Goal: Transaction & Acquisition: Book appointment/travel/reservation

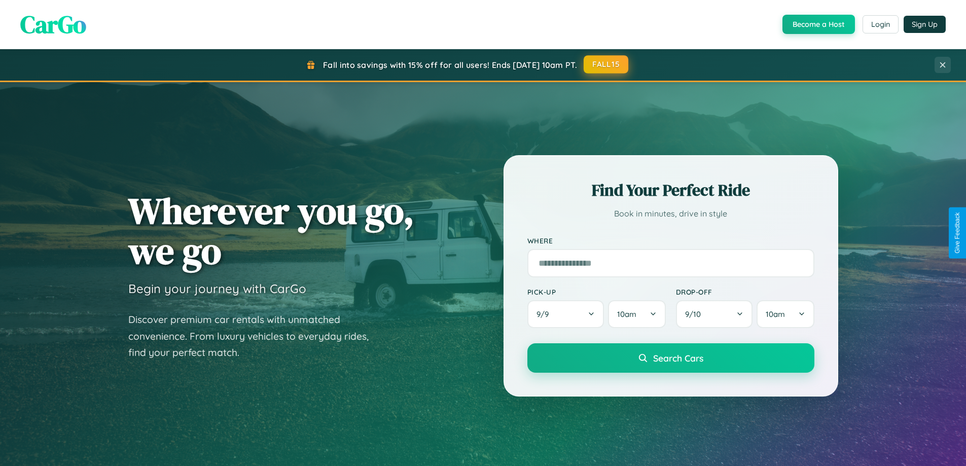
click at [606, 64] on button "FALL15" at bounding box center [605, 64] width 45 height 18
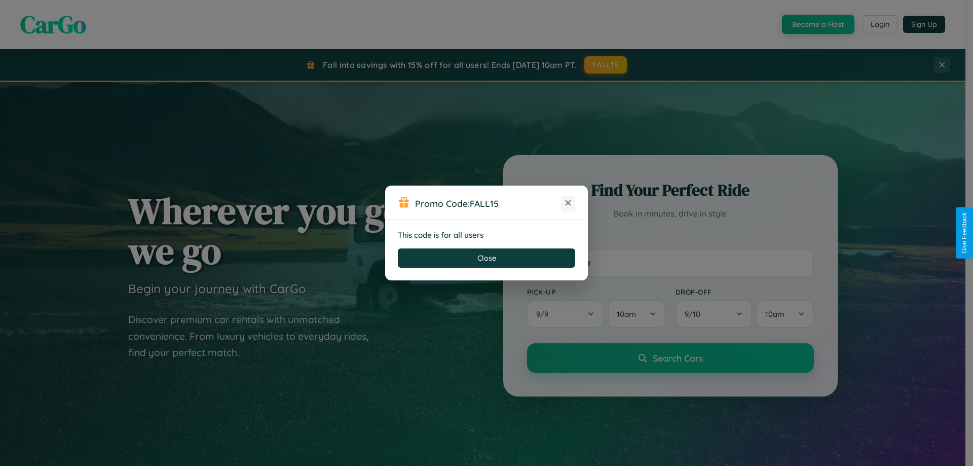
click at [568, 203] on icon at bounding box center [568, 203] width 10 height 10
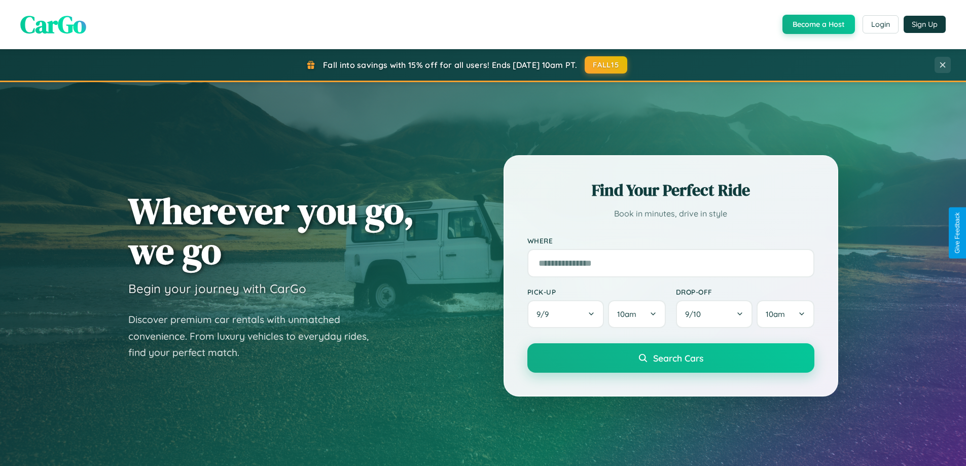
scroll to position [893, 0]
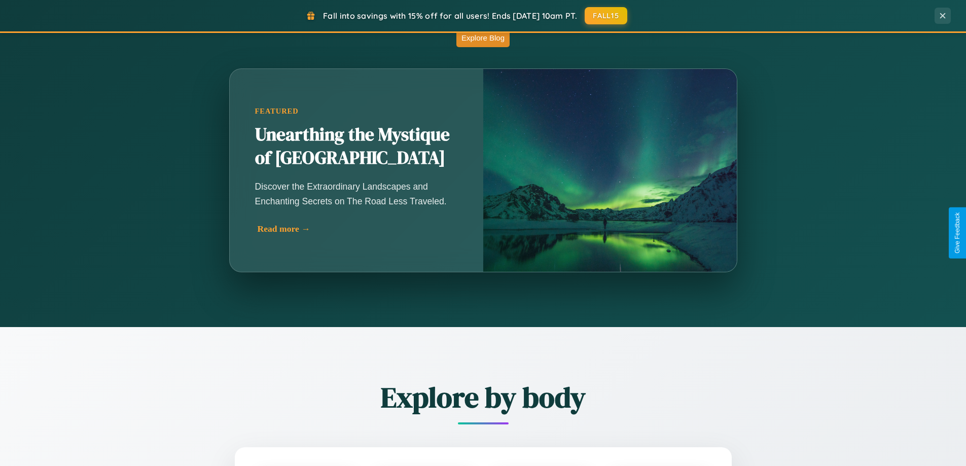
click at [358, 229] on div "Read more →" at bounding box center [358, 229] width 203 height 11
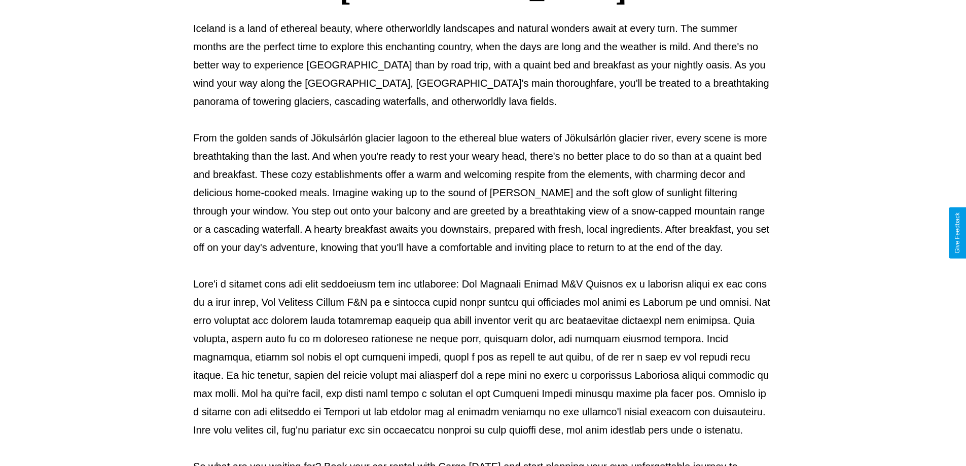
scroll to position [328, 0]
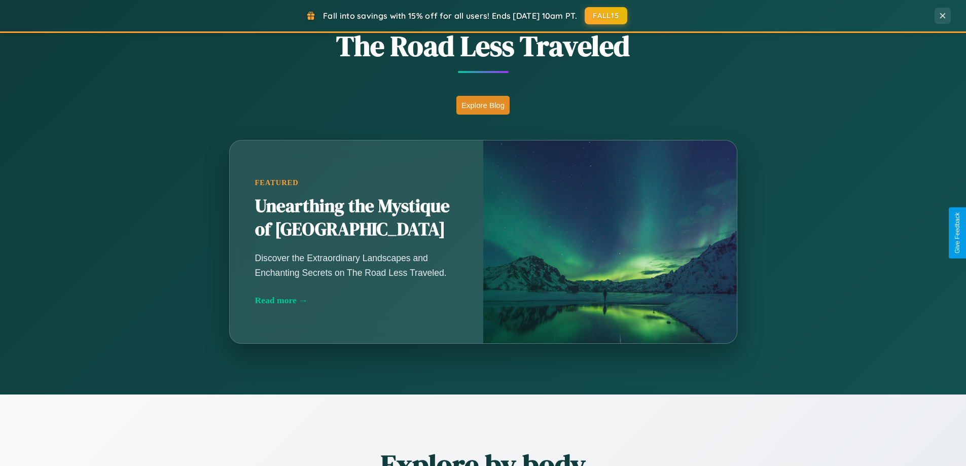
scroll to position [437, 0]
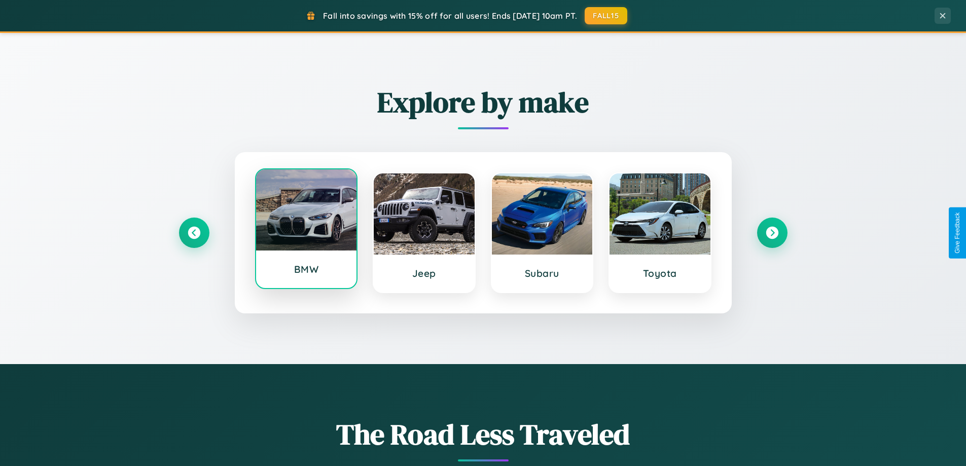
click at [306, 231] on div at bounding box center [306, 209] width 101 height 81
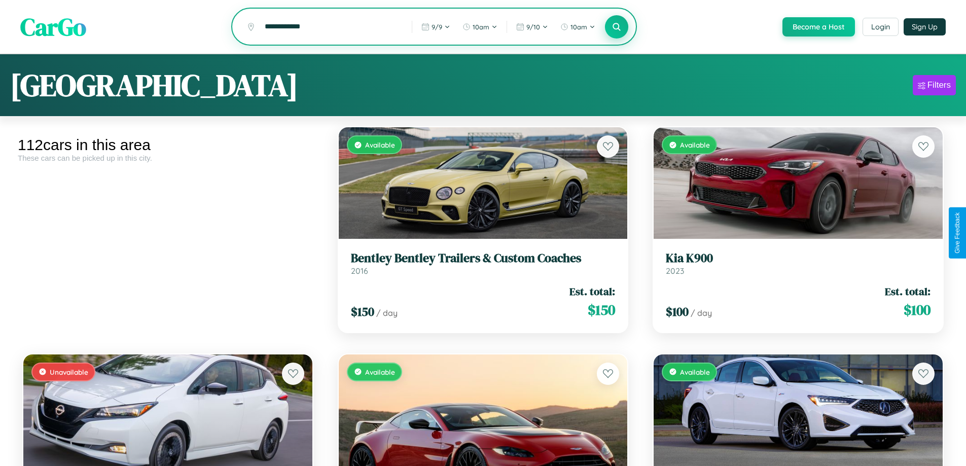
click at [616, 27] on icon at bounding box center [617, 27] width 10 height 10
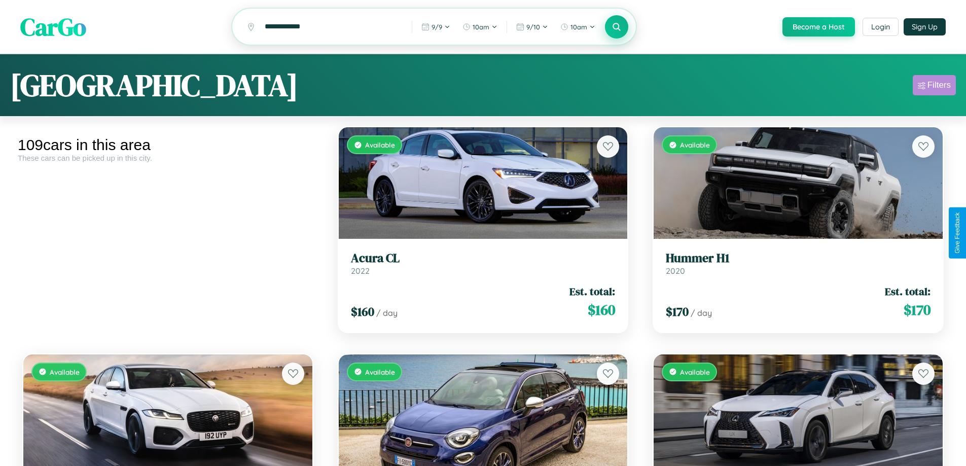
click at [934, 87] on div "Filters" at bounding box center [938, 85] width 23 height 10
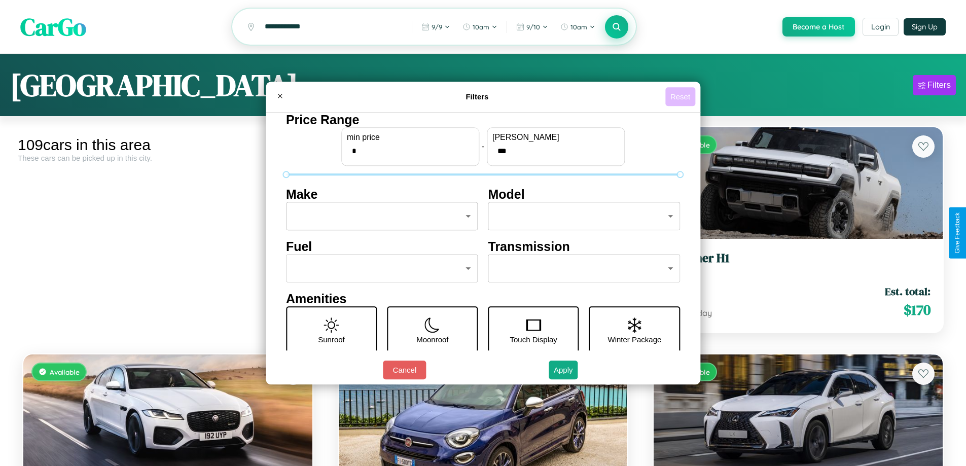
click at [681, 96] on button "Reset" at bounding box center [680, 96] width 30 height 19
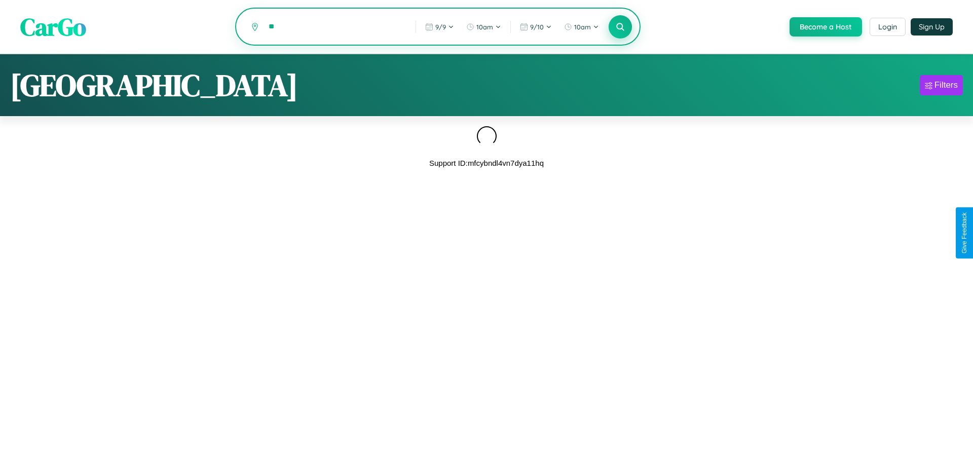
type input "*"
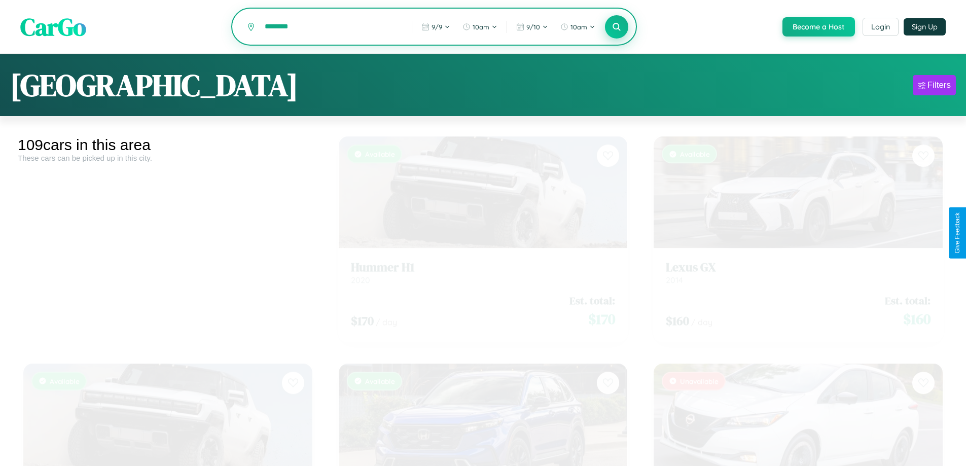
type input "********"
click at [616, 27] on icon at bounding box center [617, 27] width 10 height 10
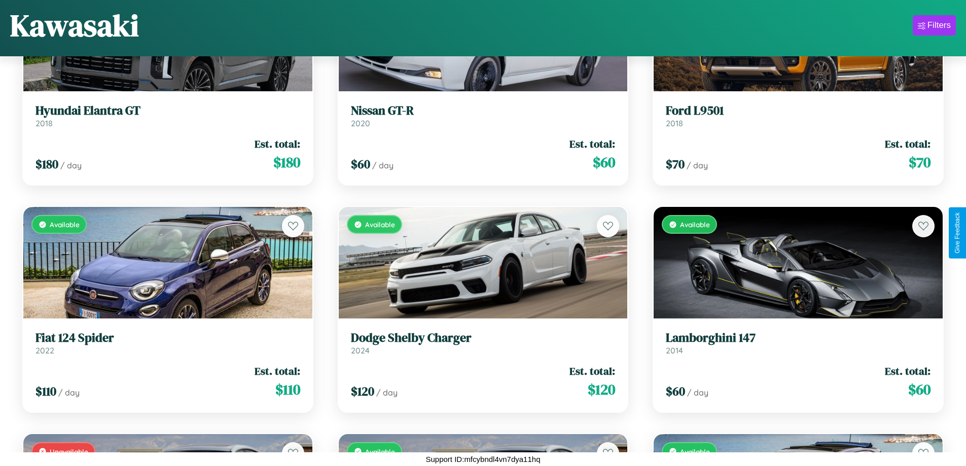
scroll to position [824, 0]
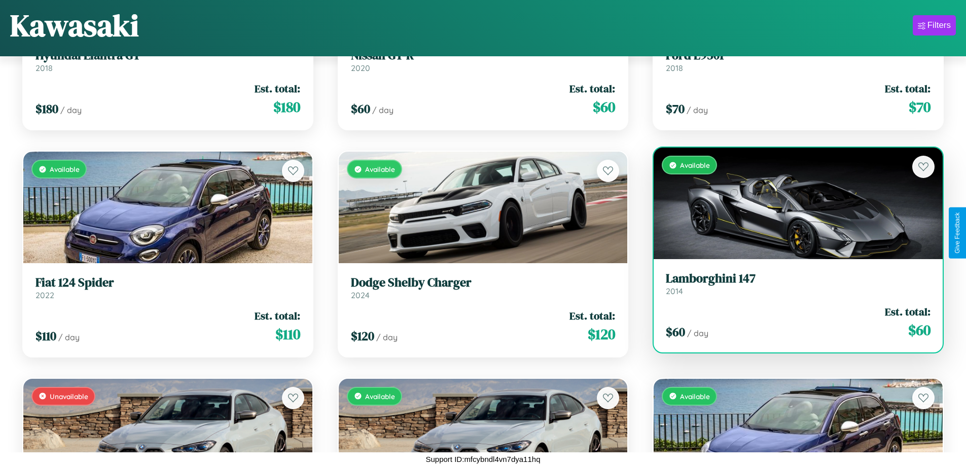
click at [791, 285] on link "Lamborghini 147 2014" at bounding box center [798, 283] width 265 height 25
